Goal: Information Seeking & Learning: Learn about a topic

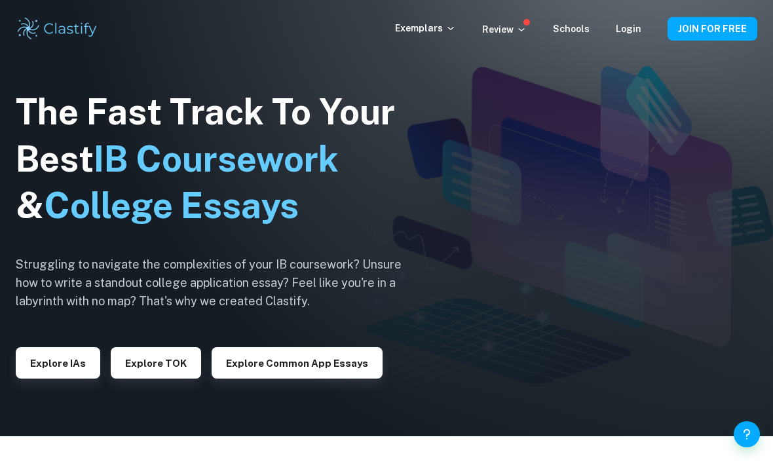
scroll to position [35, 0]
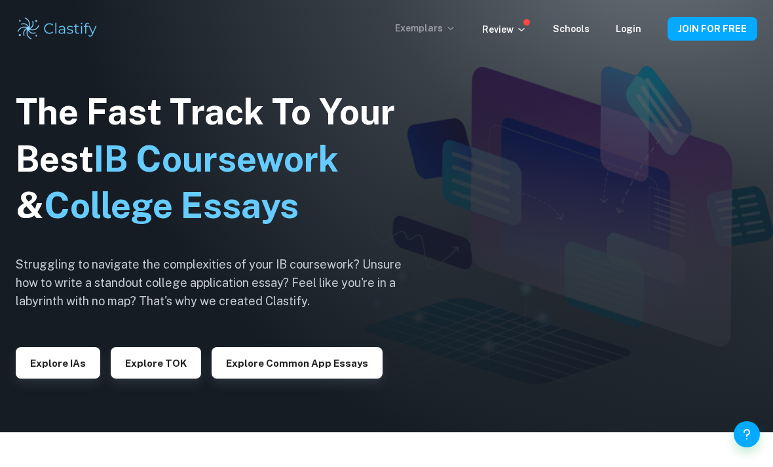
click at [456, 27] on icon at bounding box center [450, 28] width 10 height 10
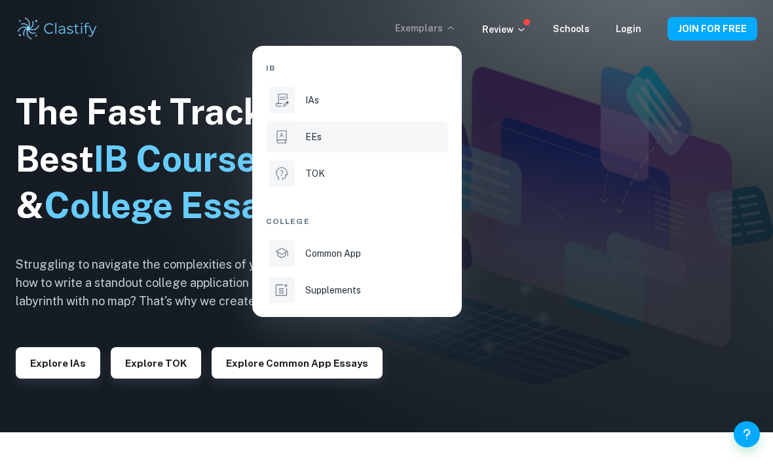
click at [344, 143] on div "EEs" at bounding box center [375, 137] width 140 height 14
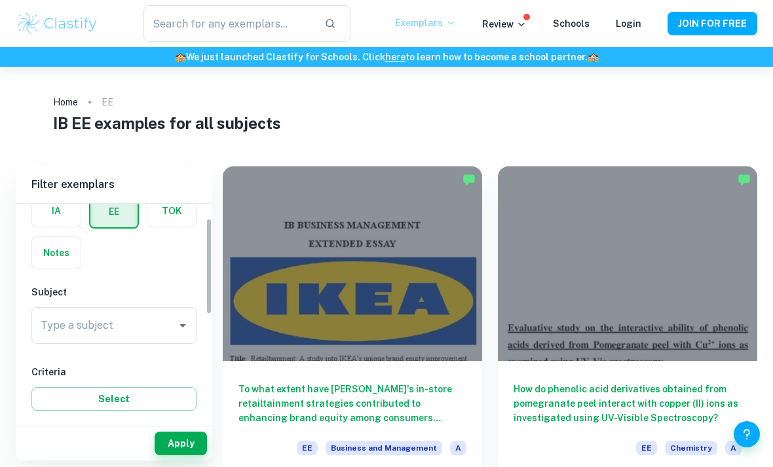
scroll to position [70, 0]
click at [180, 324] on icon "Open" at bounding box center [182, 325] width 7 height 3
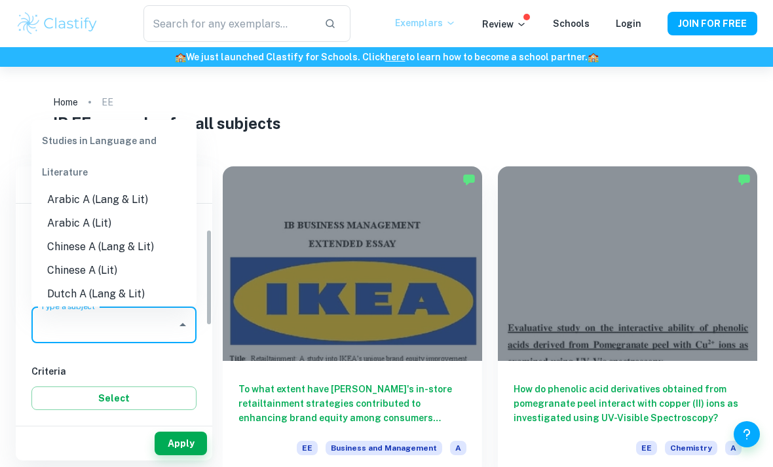
scroll to position [34, 0]
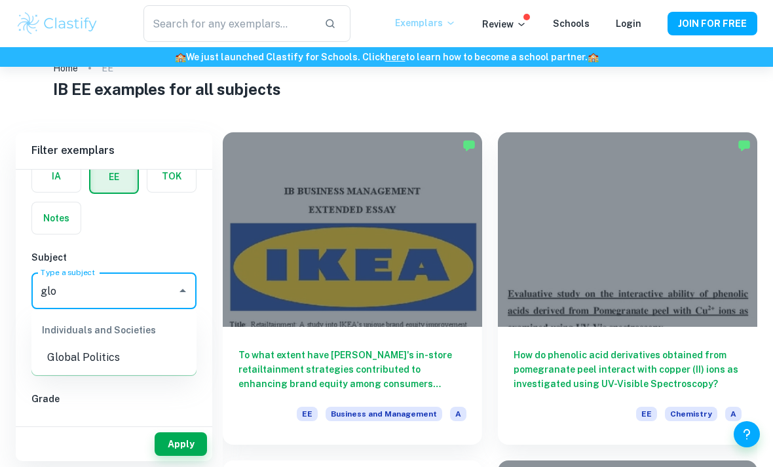
click at [110, 365] on li "Global Politics" at bounding box center [113, 358] width 165 height 24
type input "Global Politics"
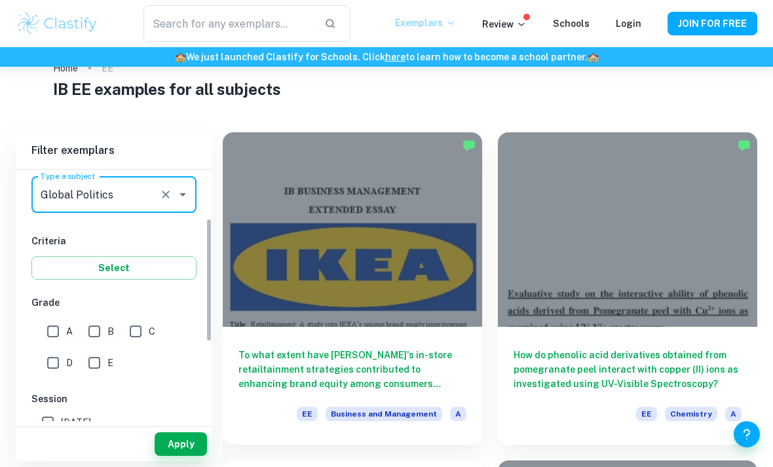
scroll to position [178, 0]
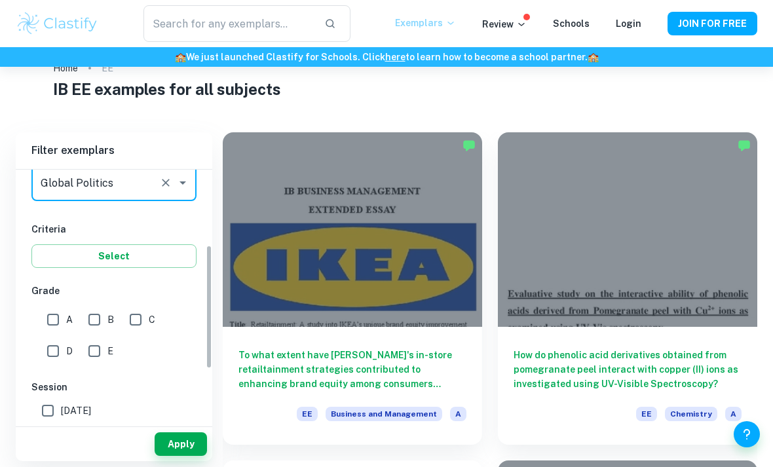
click at [63, 320] on input "A" at bounding box center [53, 320] width 26 height 26
checkbox input "true"
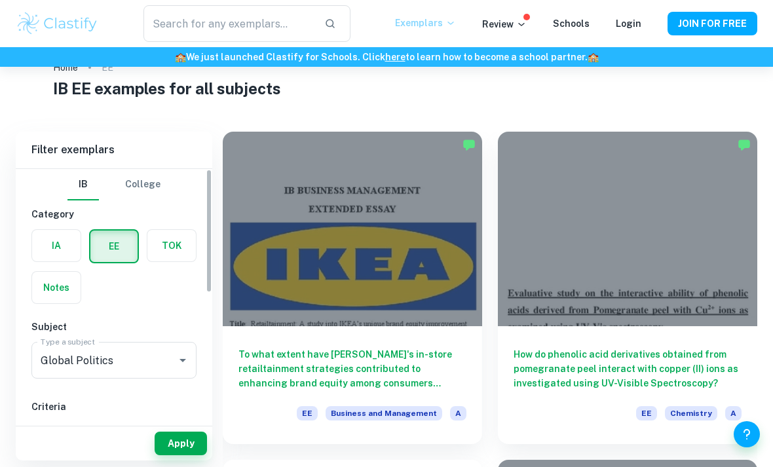
scroll to position [0, 0]
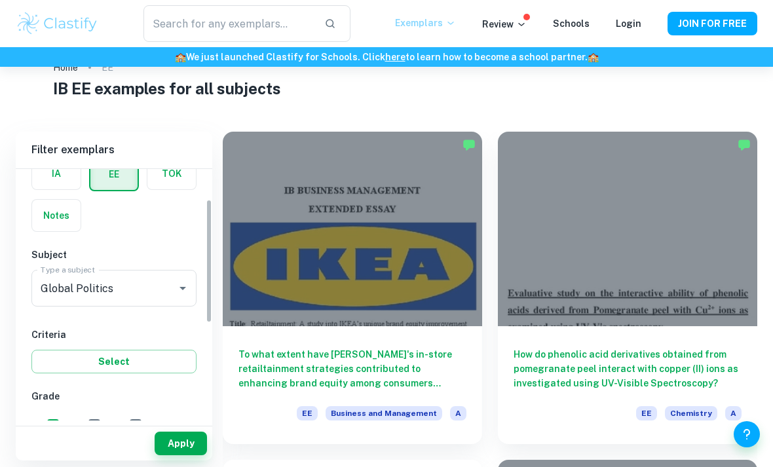
scroll to position [73, 0]
click at [168, 359] on button "Select" at bounding box center [113, 361] width 165 height 24
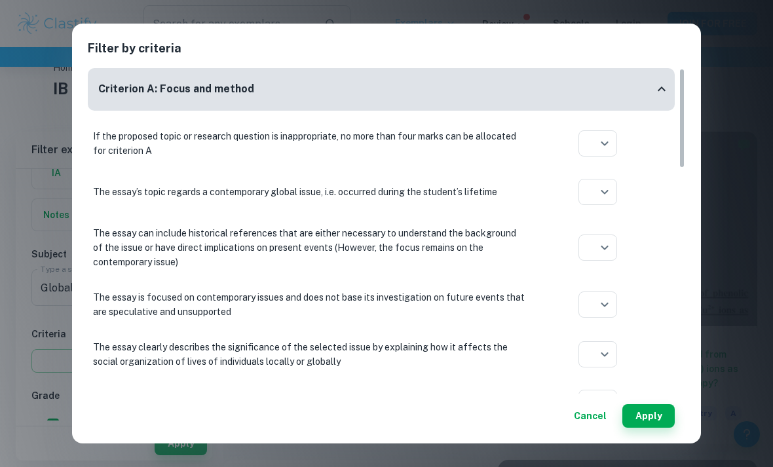
click at [597, 425] on button "Cancel" at bounding box center [590, 416] width 43 height 24
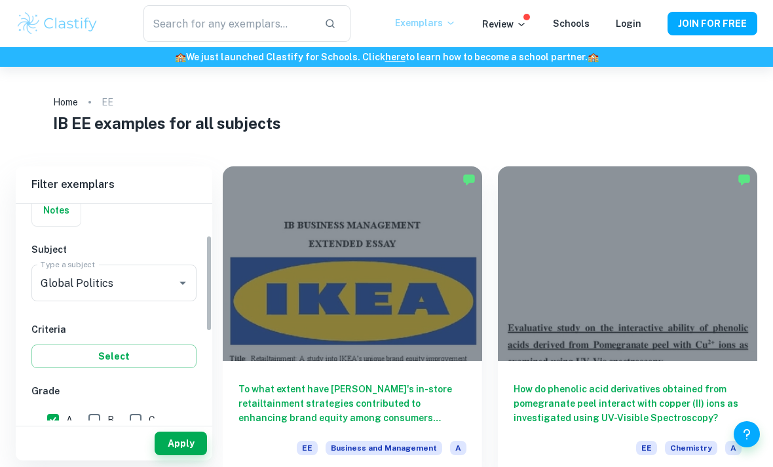
scroll to position [145, 0]
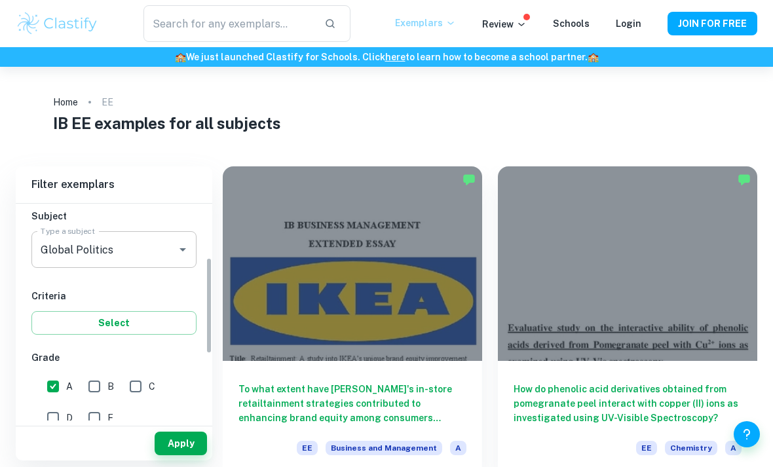
click at [174, 246] on button "Open" at bounding box center [183, 249] width 18 height 18
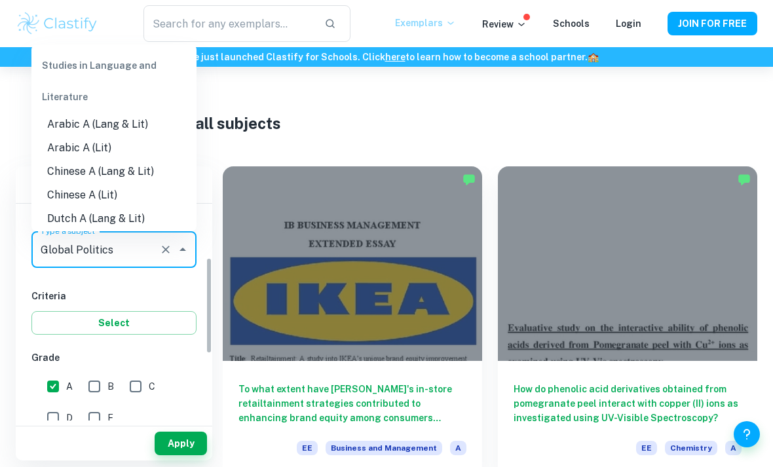
scroll to position [1106, 0]
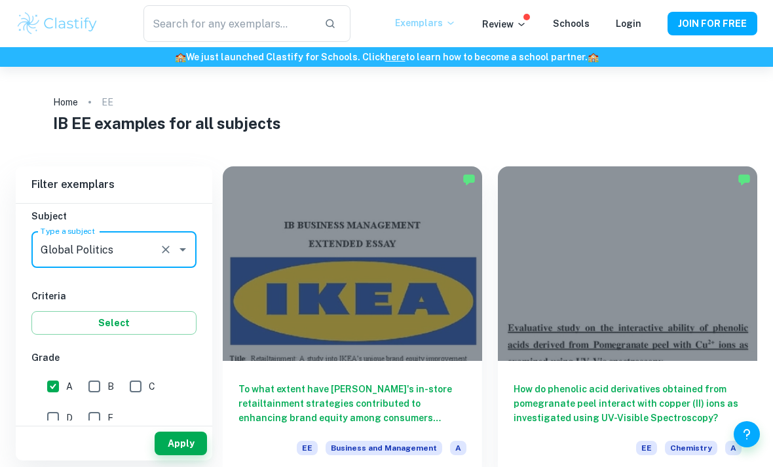
click at [185, 287] on div "IB College Category IA EE TOK Notes Subject Type a subject Global Politics Type…" at bounding box center [114, 405] width 196 height 694
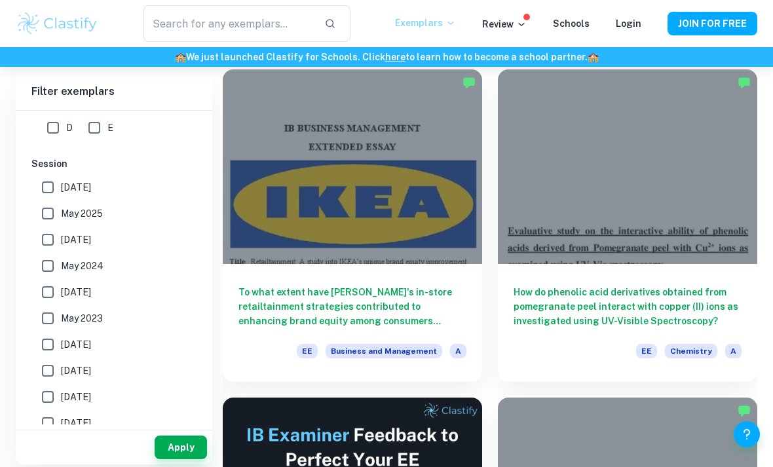
scroll to position [339, 0]
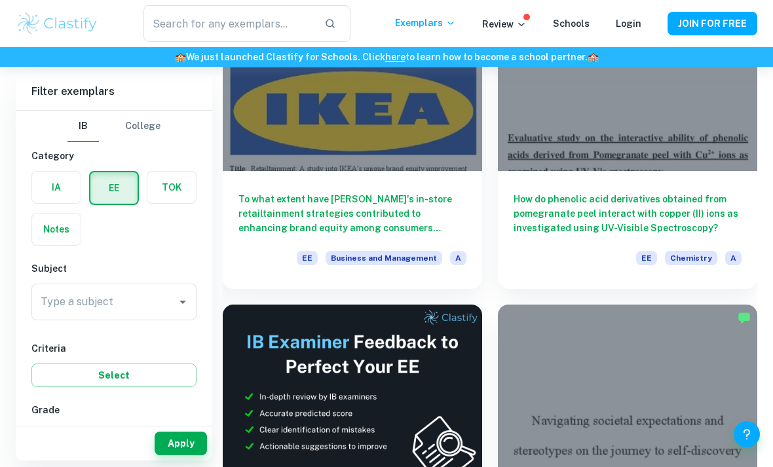
scroll to position [189, 0]
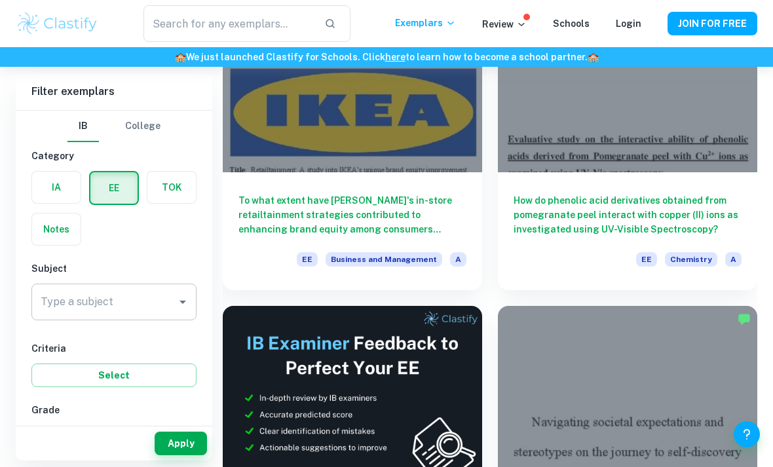
click at [90, 312] on input "Type a subject" at bounding box center [104, 302] width 134 height 25
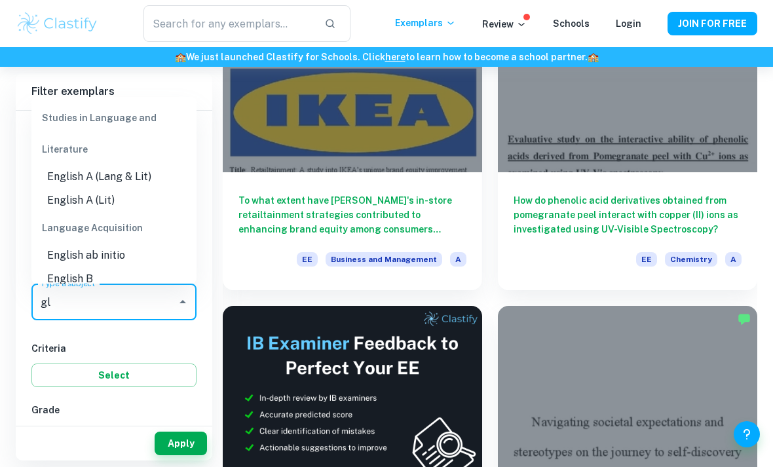
type input "glo"
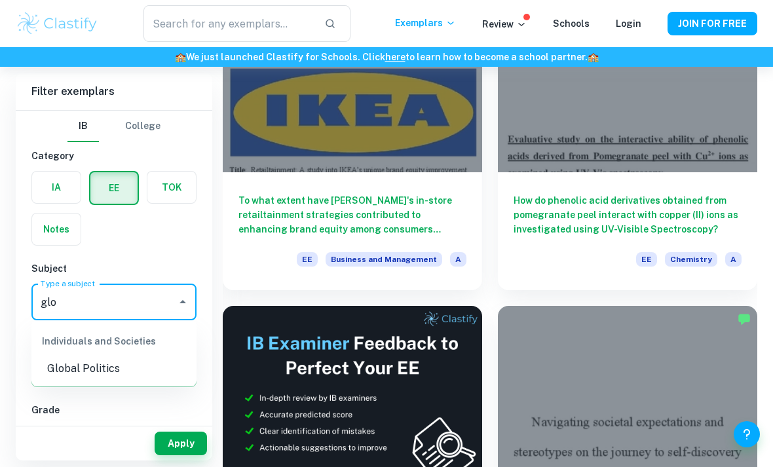
click at [81, 360] on li "Global Politics" at bounding box center [113, 369] width 165 height 24
click at [76, 371] on button "Select" at bounding box center [113, 376] width 165 height 24
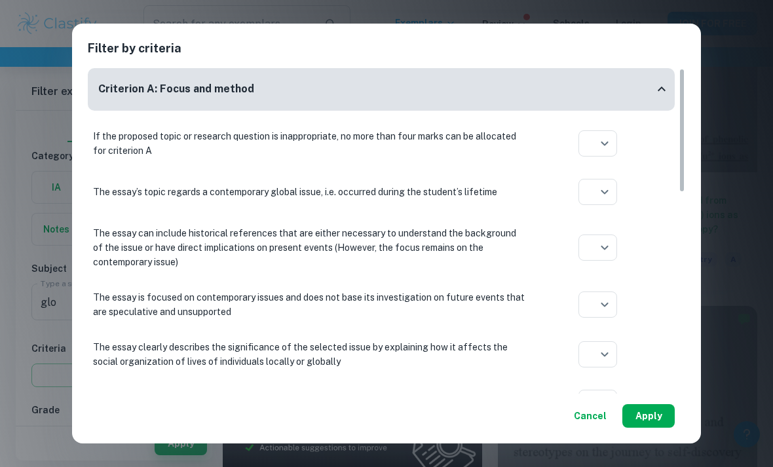
click at [654, 428] on button "Apply" at bounding box center [648, 416] width 52 height 24
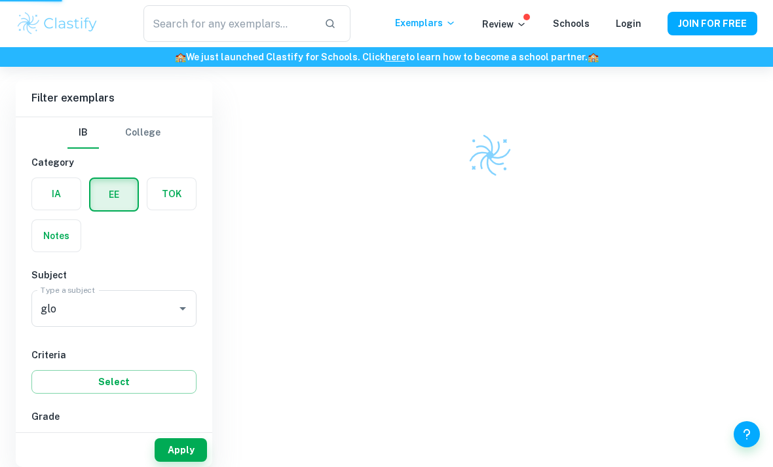
scroll to position [80, 0]
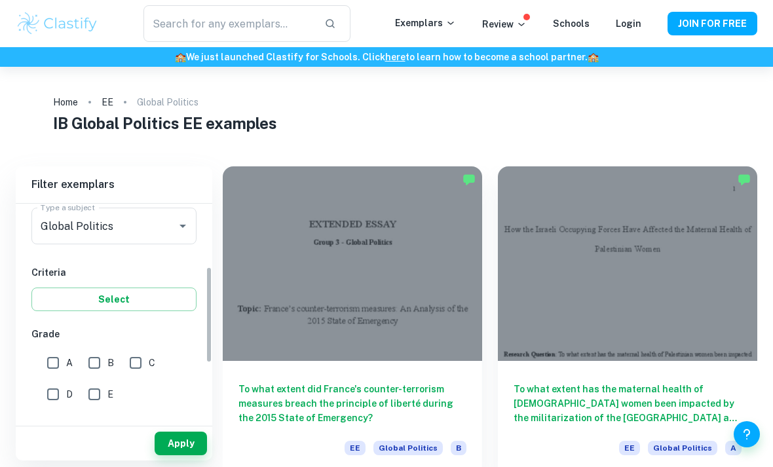
scroll to position [170, 0]
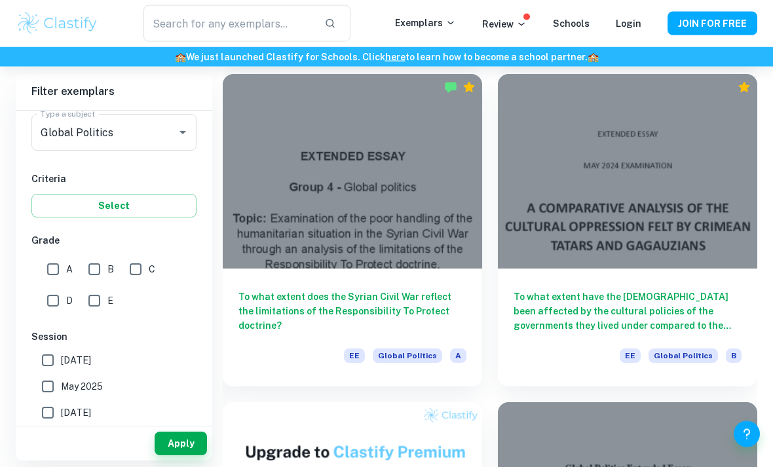
click at [54, 268] on input "A" at bounding box center [53, 269] width 26 height 26
checkbox input "true"
click at [179, 455] on button "Apply" at bounding box center [181, 444] width 52 height 24
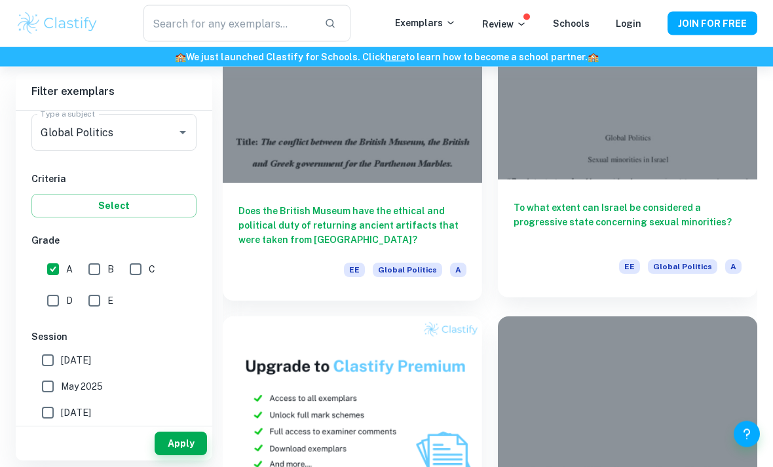
scroll to position [834, 0]
click at [711, 220] on h6 "To what extent can Israel be considered a progressive state concerning sexual m…" at bounding box center [628, 221] width 228 height 43
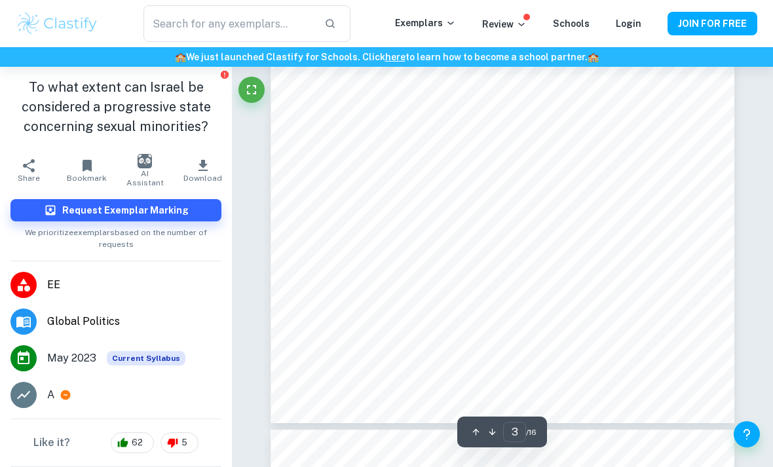
click at [498, 442] on button "button" at bounding box center [492, 432] width 16 height 20
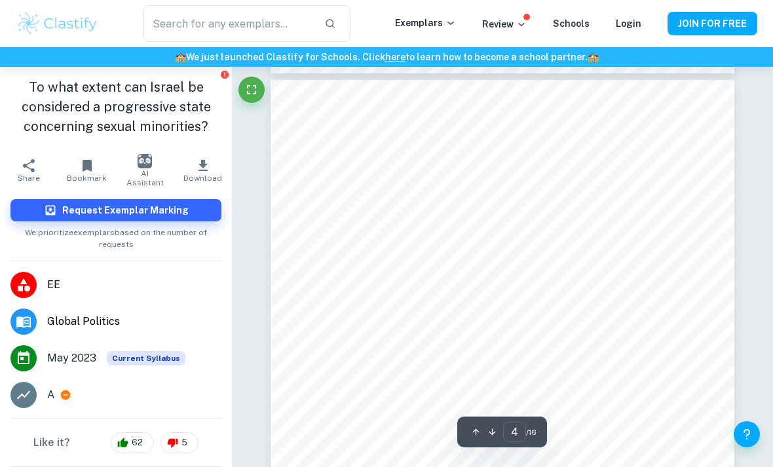
click at [498, 442] on button "button" at bounding box center [492, 432] width 16 height 20
click at [502, 447] on div "5 ​ / 16" at bounding box center [502, 432] width 90 height 31
click at [497, 442] on button "button" at bounding box center [492, 432] width 16 height 20
click at [498, 442] on button "button" at bounding box center [492, 432] width 16 height 20
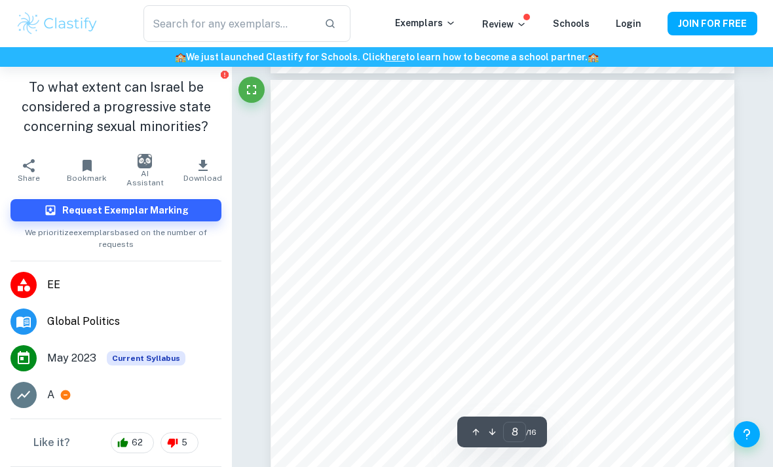
click at [498, 442] on button "button" at bounding box center [492, 432] width 16 height 20
click at [495, 437] on icon "button" at bounding box center [492, 432] width 10 height 10
click at [496, 442] on button "button" at bounding box center [492, 432] width 16 height 20
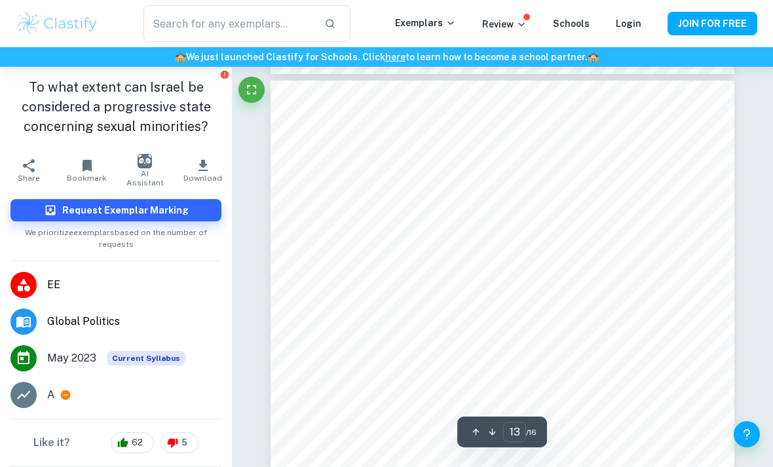
click at [497, 442] on button "button" at bounding box center [492, 432] width 16 height 20
click at [499, 442] on div at bounding box center [484, 432] width 33 height 20
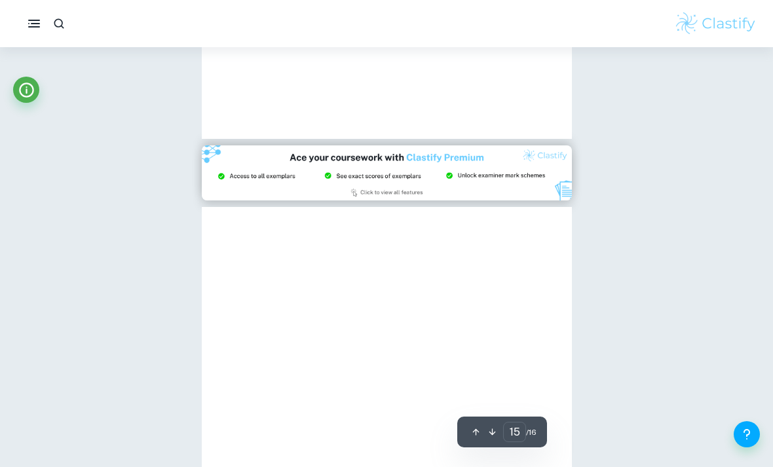
type input "12"
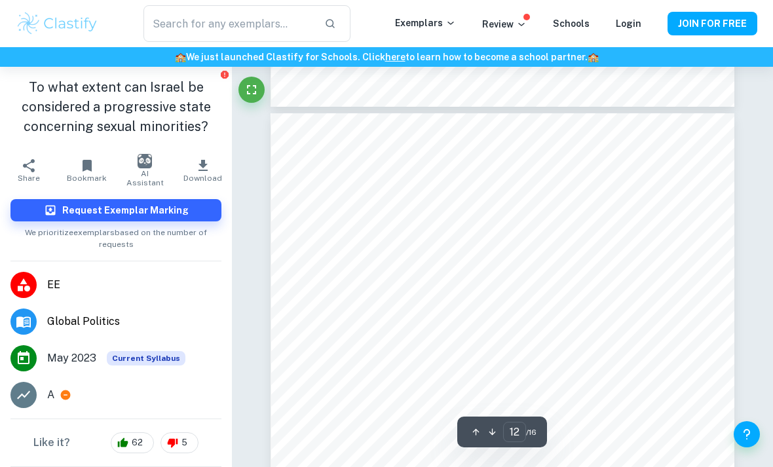
scroll to position [7480, 0]
